Goal: Find specific page/section: Find specific page/section

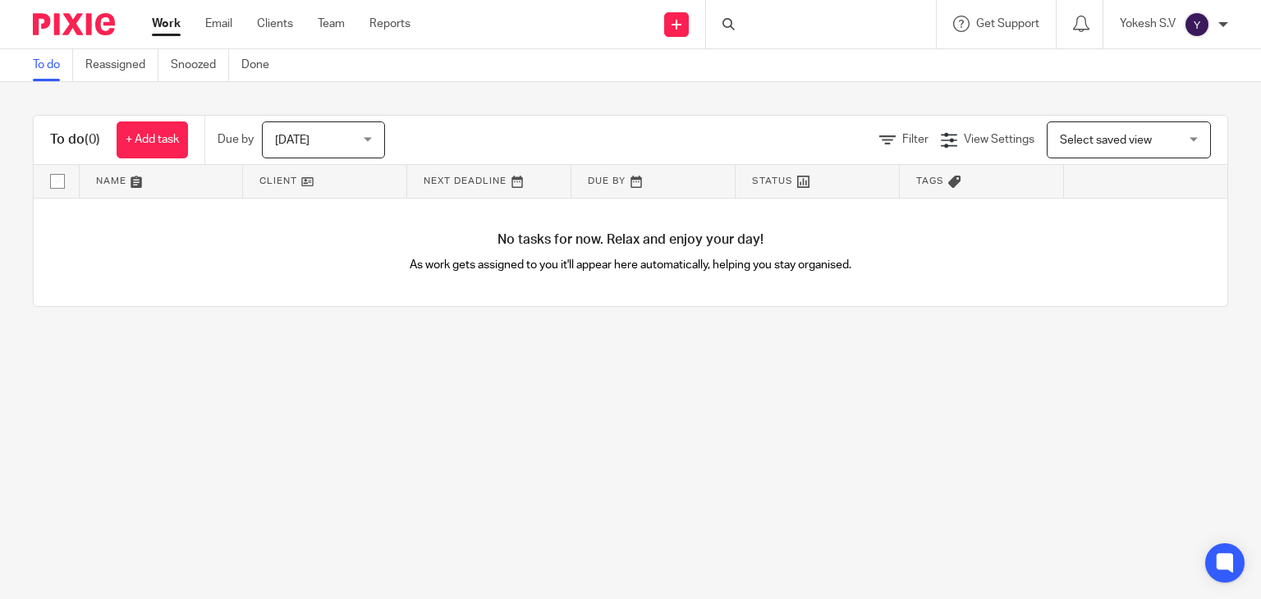
click at [766, 19] on div at bounding box center [821, 24] width 230 height 48
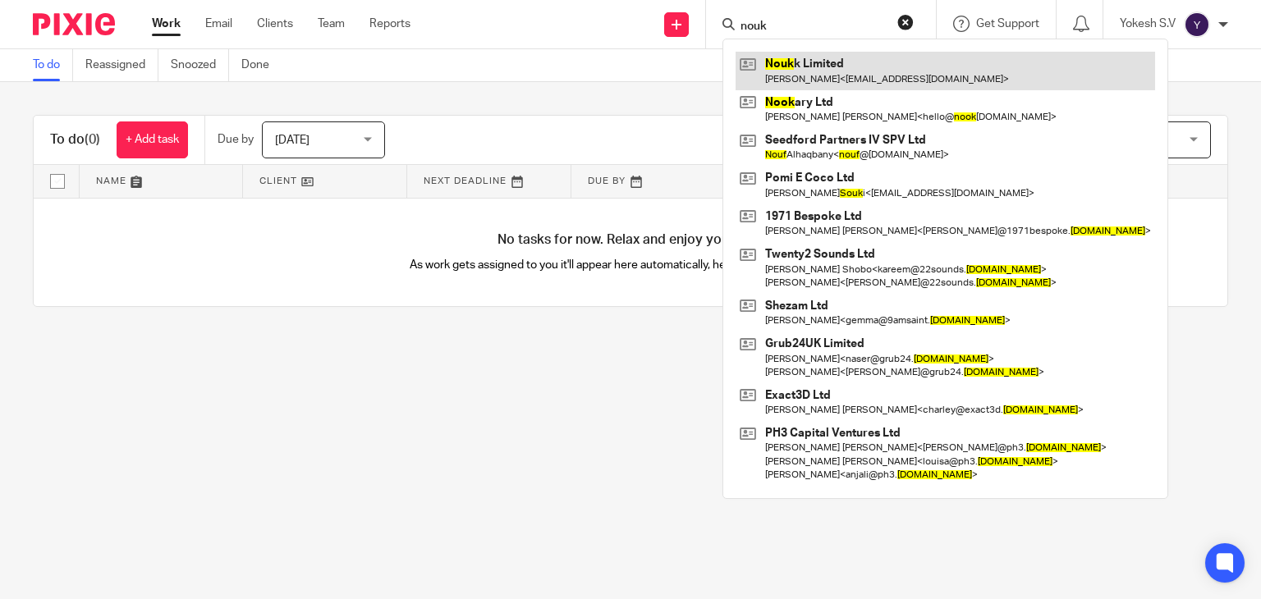
type input "nouk"
click at [837, 75] on link at bounding box center [944, 71] width 419 height 38
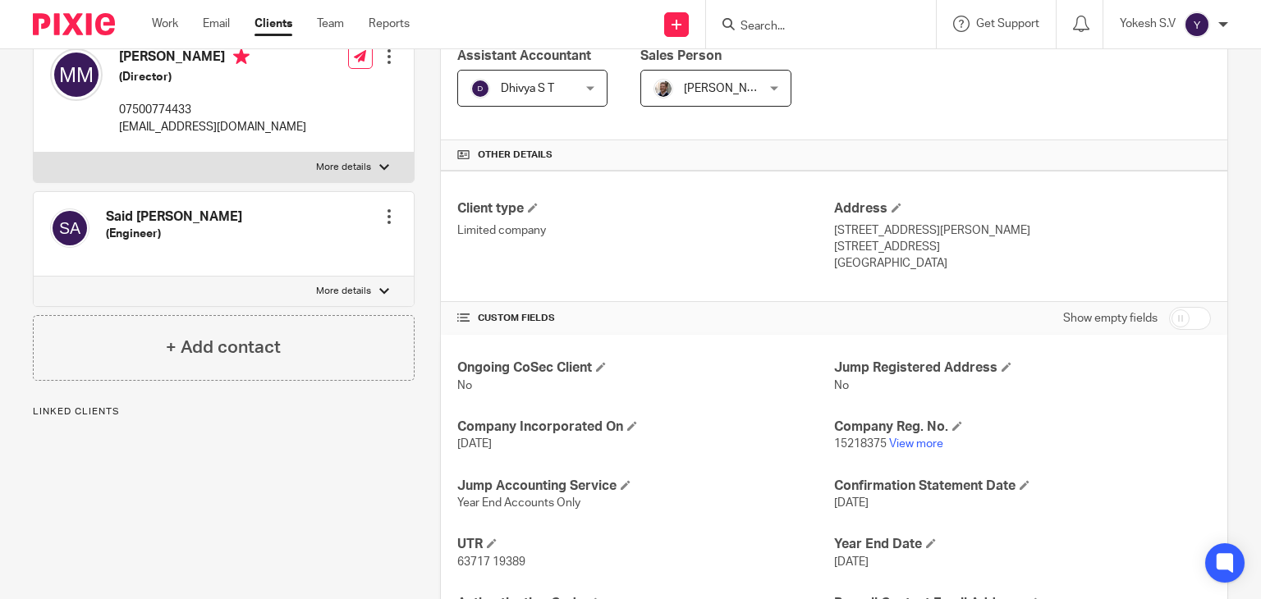
scroll to position [299, 0]
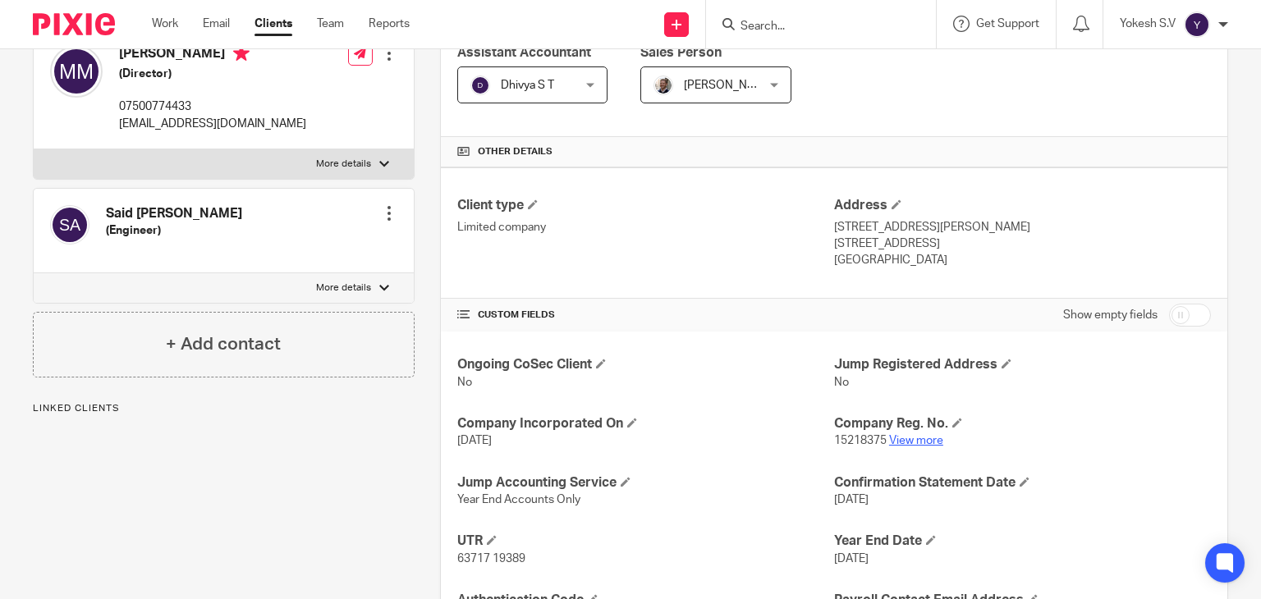
click at [906, 441] on link "View more" at bounding box center [916, 440] width 54 height 11
